Goal: Navigation & Orientation: Go to known website

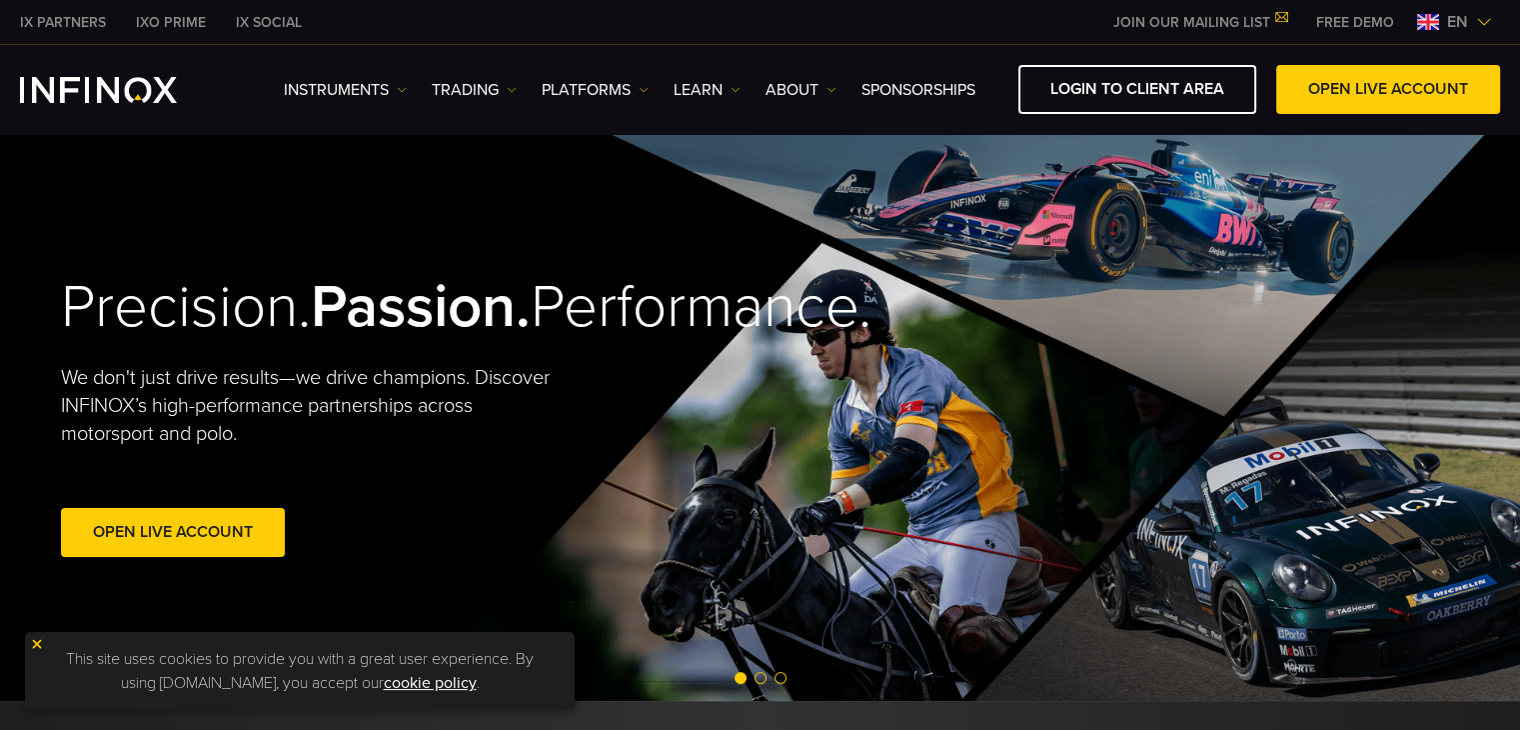
click at [1475, 17] on div "en" at bounding box center [1454, 22] width 91 height 24
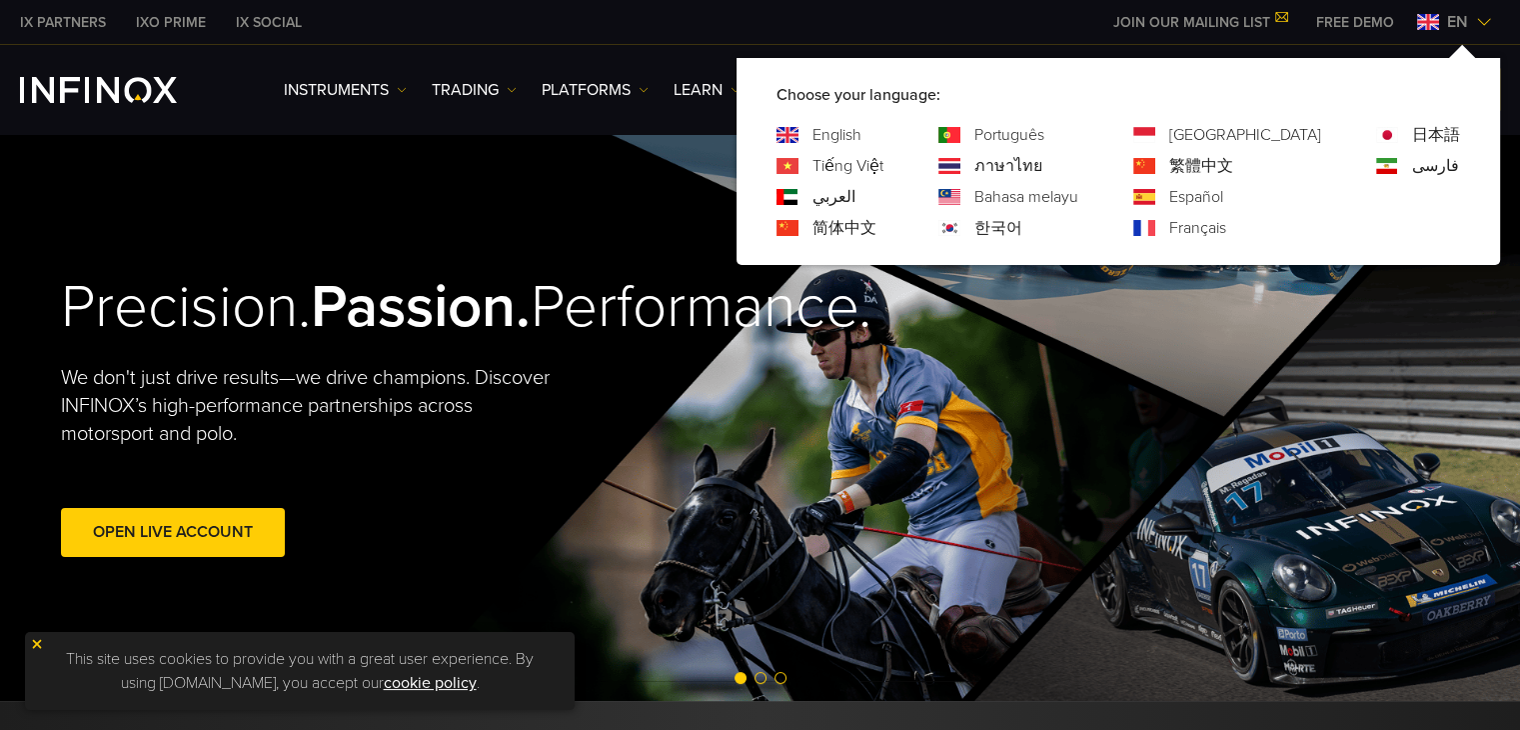
click at [876, 232] on link "简体中文" at bounding box center [845, 228] width 64 height 24
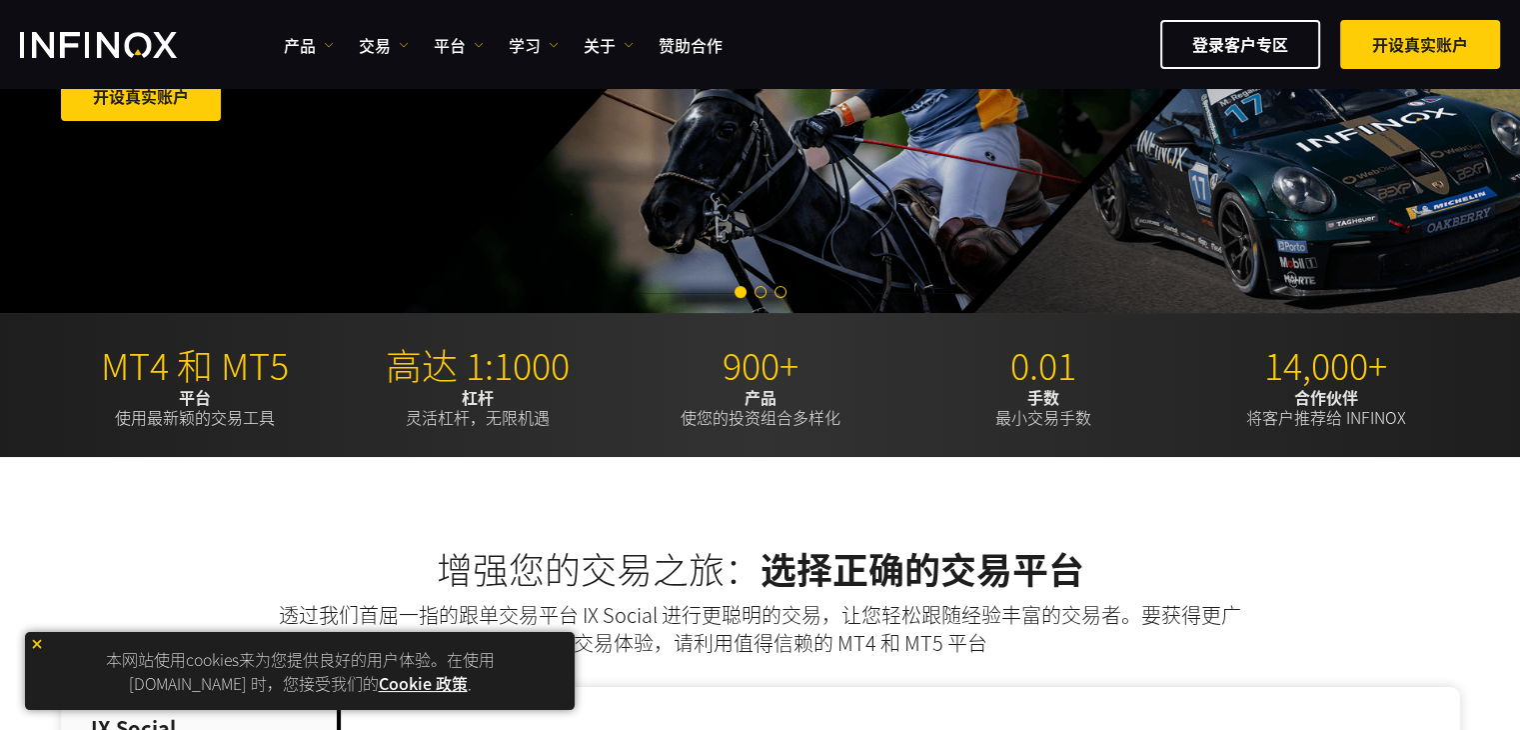
scroll to position [500, 0]
